Goal: Task Accomplishment & Management: Manage account settings

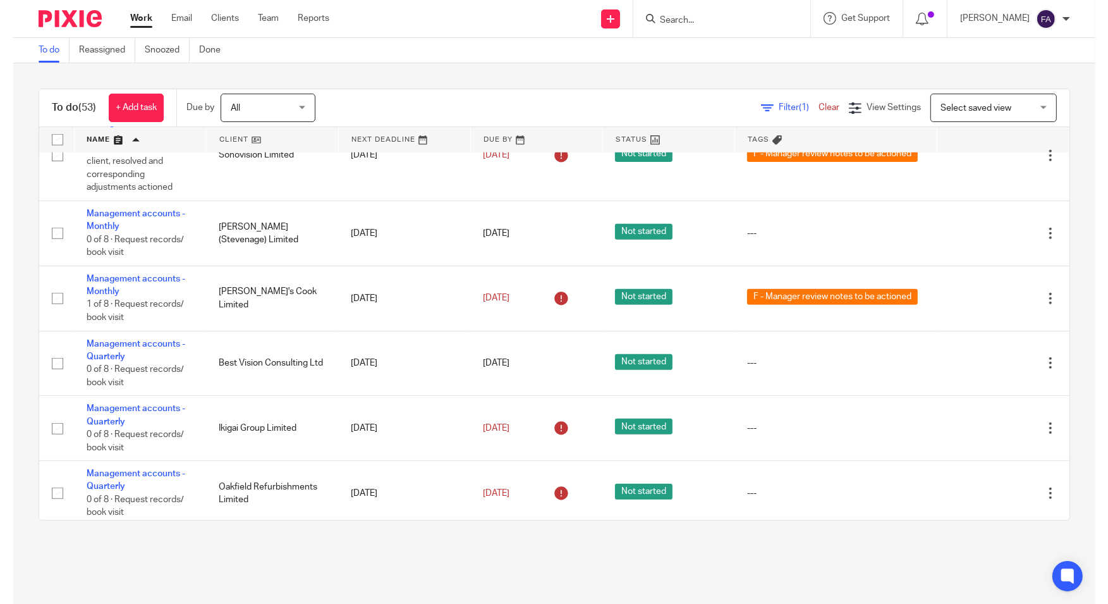
scroll to position [535, 0]
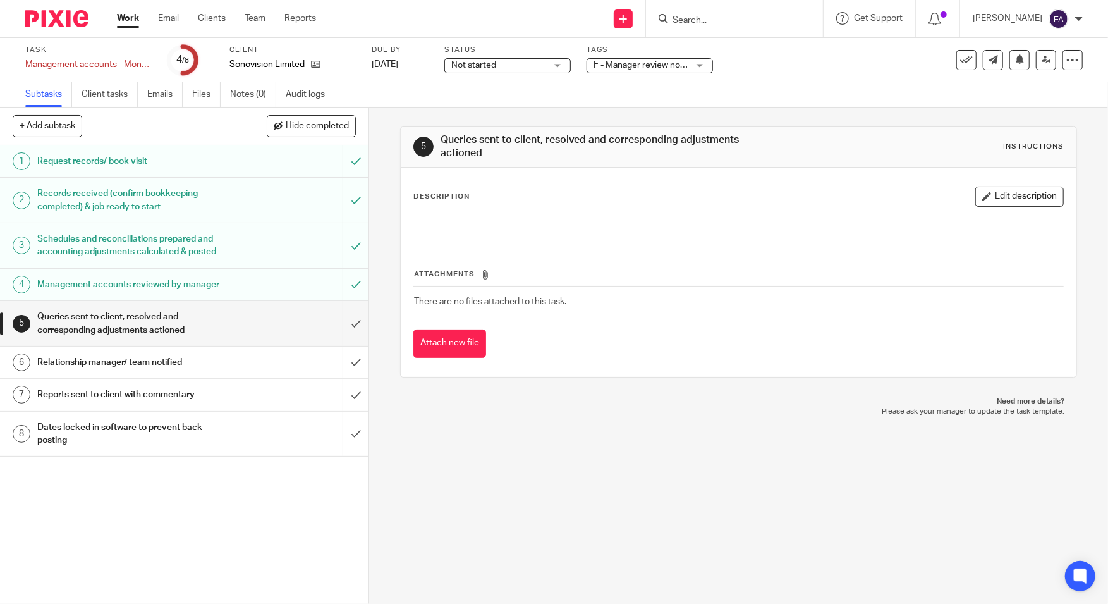
click at [645, 59] on span "F - Manager review notes to be actioned" at bounding box center [640, 65] width 95 height 13
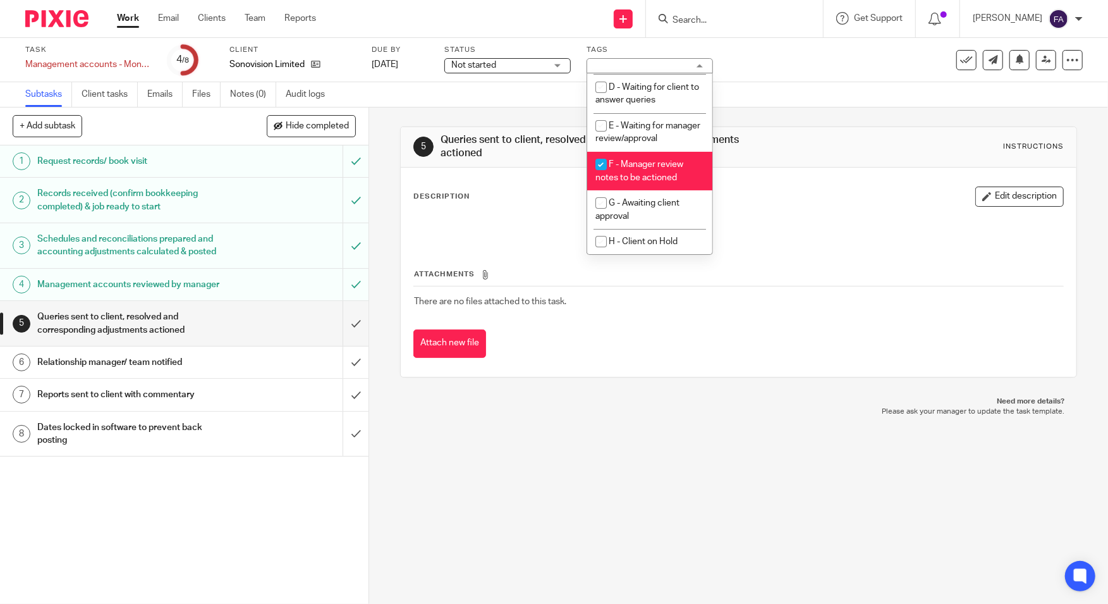
scroll to position [159, 0]
click at [635, 130] on li "E - Waiting for manager review/approval" at bounding box center [649, 132] width 125 height 39
checkbox input "true"
click at [642, 173] on span "F - Manager review notes to be actioned" at bounding box center [639, 171] width 88 height 22
checkbox input "false"
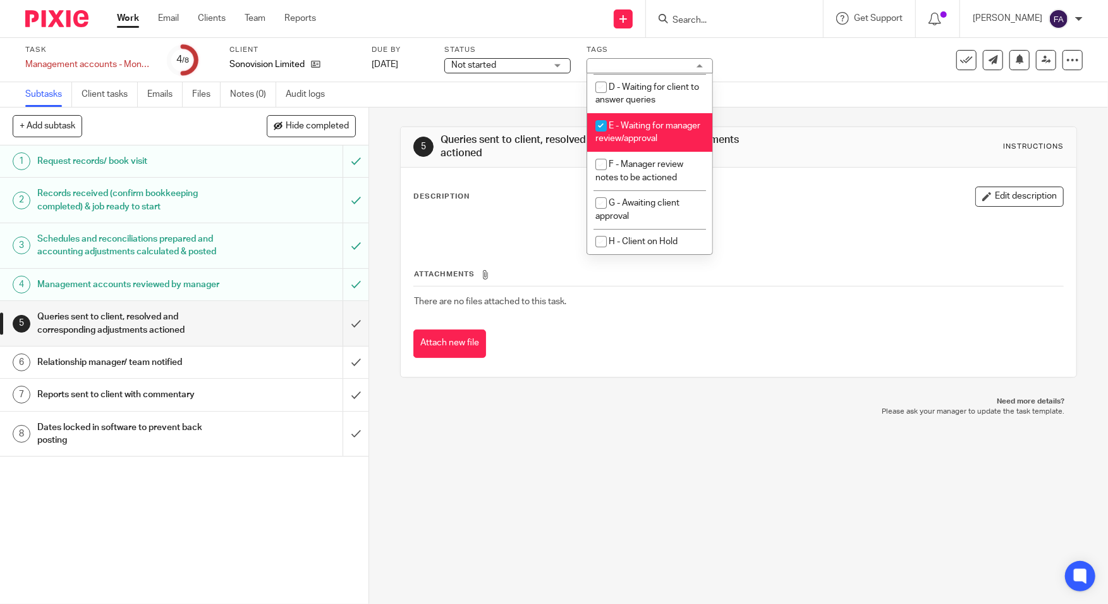
click at [784, 159] on div "5 Queries sent to client, resolved and corresponding adjustments actioned Instr…" at bounding box center [738, 146] width 650 height 27
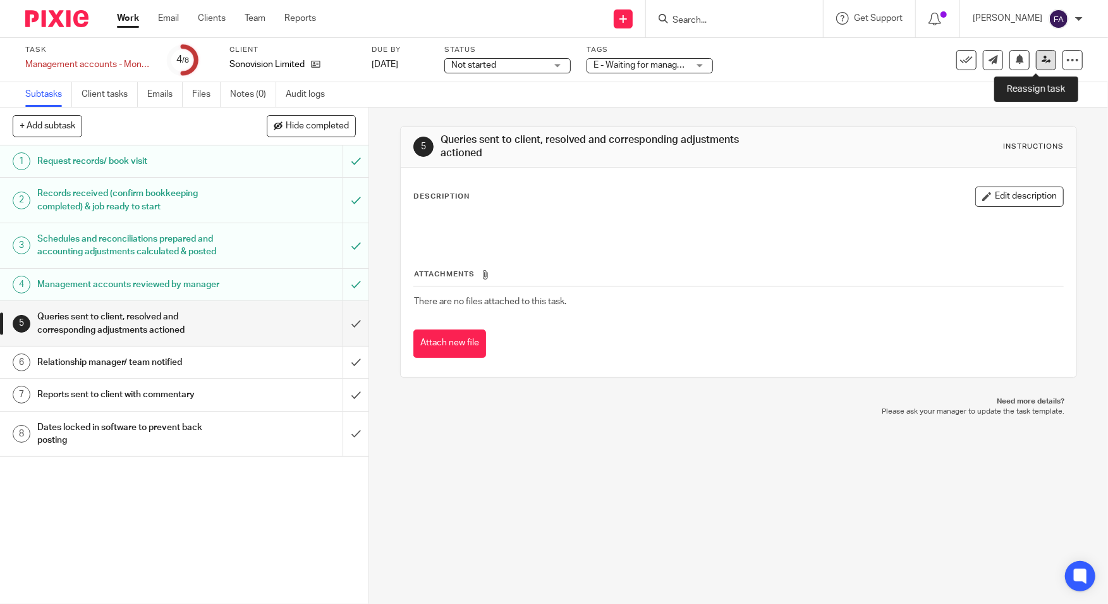
click at [1036, 58] on link at bounding box center [1046, 60] width 20 height 20
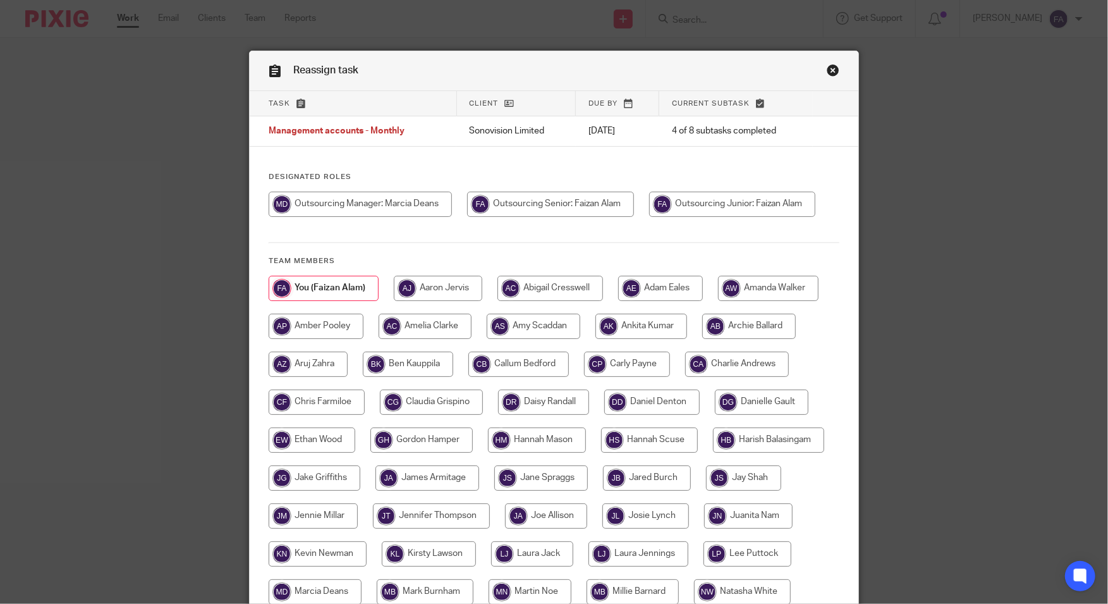
click at [373, 203] on input "radio" at bounding box center [360, 204] width 183 height 25
radio input "true"
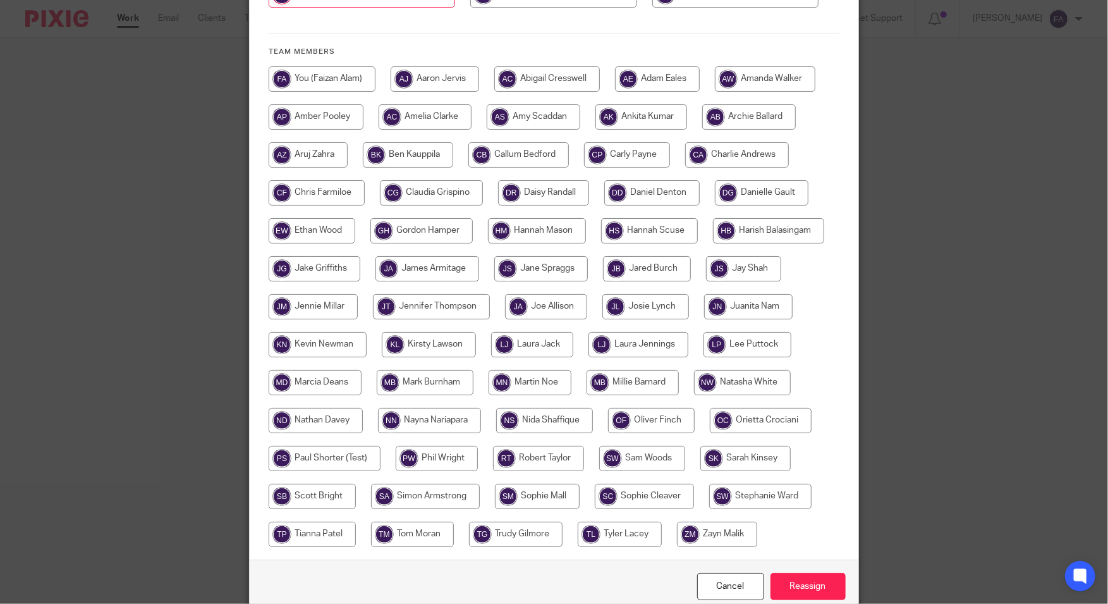
scroll to position [210, 0]
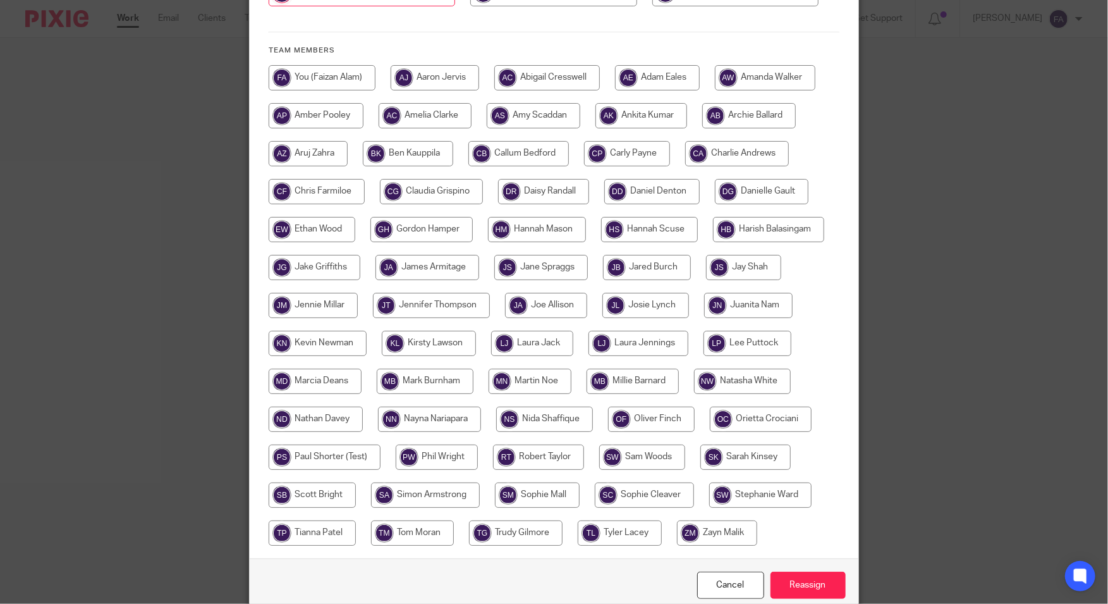
click at [630, 154] on input "radio" at bounding box center [627, 153] width 86 height 25
radio input "true"
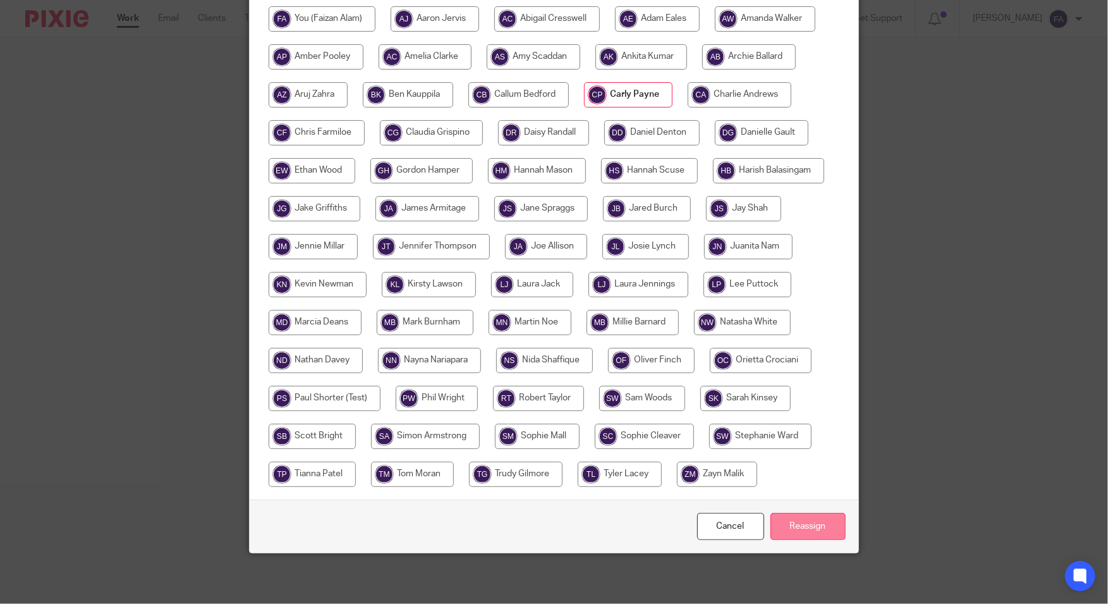
click at [806, 526] on input "Reassign" at bounding box center [807, 526] width 75 height 27
